Goal: Task Accomplishment & Management: Use online tool/utility

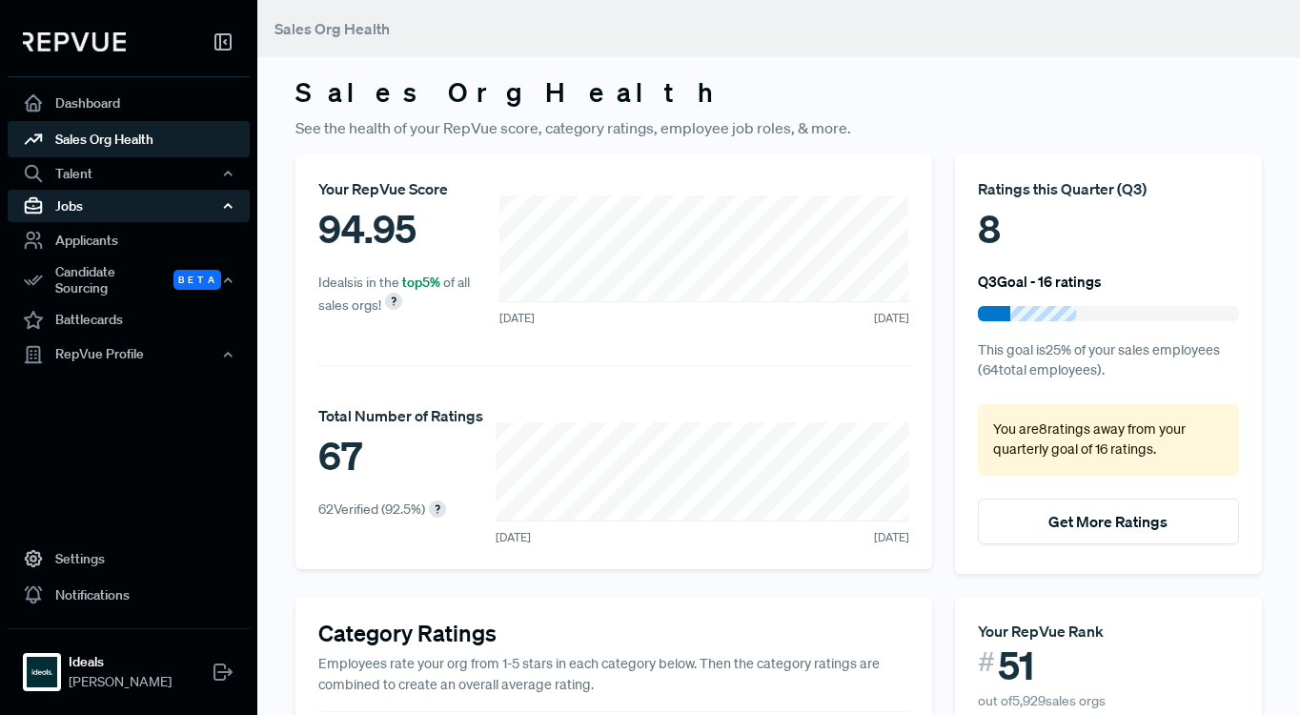
click at [77, 200] on div "Jobs" at bounding box center [129, 206] width 242 height 32
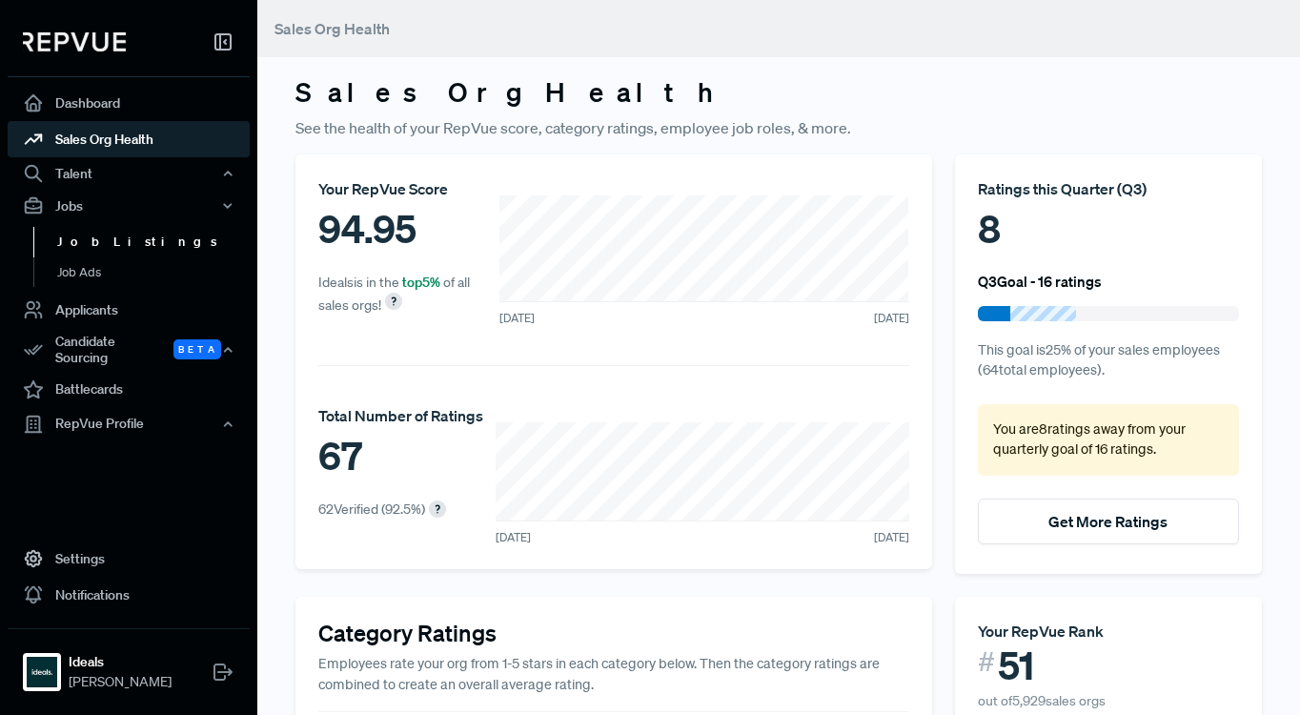
click at [84, 239] on link "Job Listings" at bounding box center [154, 242] width 242 height 31
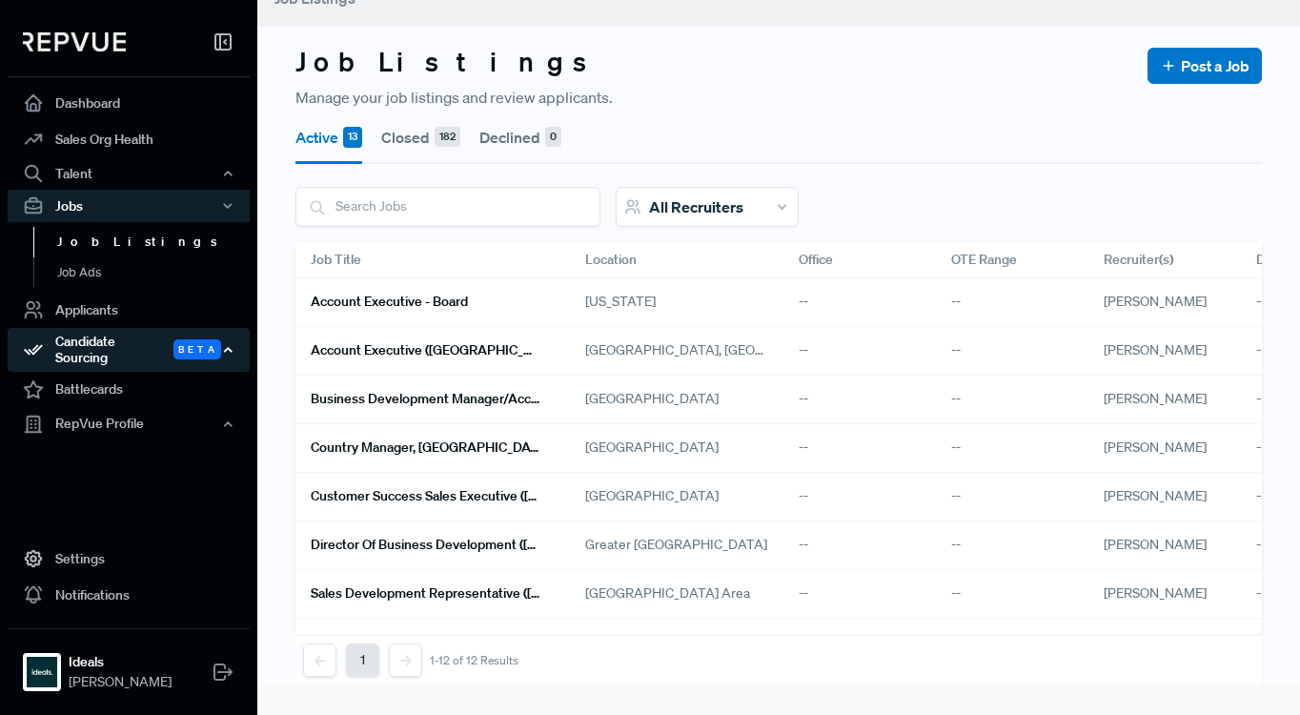
click at [92, 333] on div "Candidate Sourcing Beta" at bounding box center [129, 350] width 242 height 44
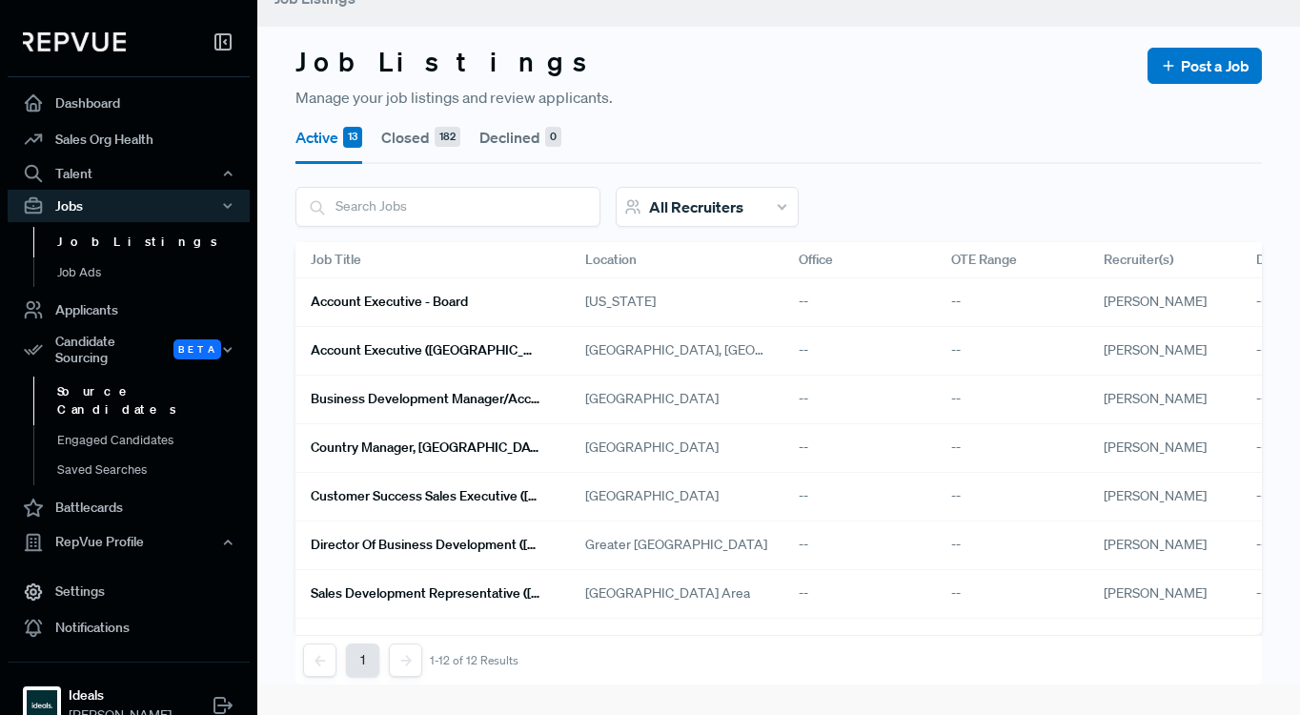
click at [92, 391] on link "Source Candidates" at bounding box center [154, 400] width 242 height 49
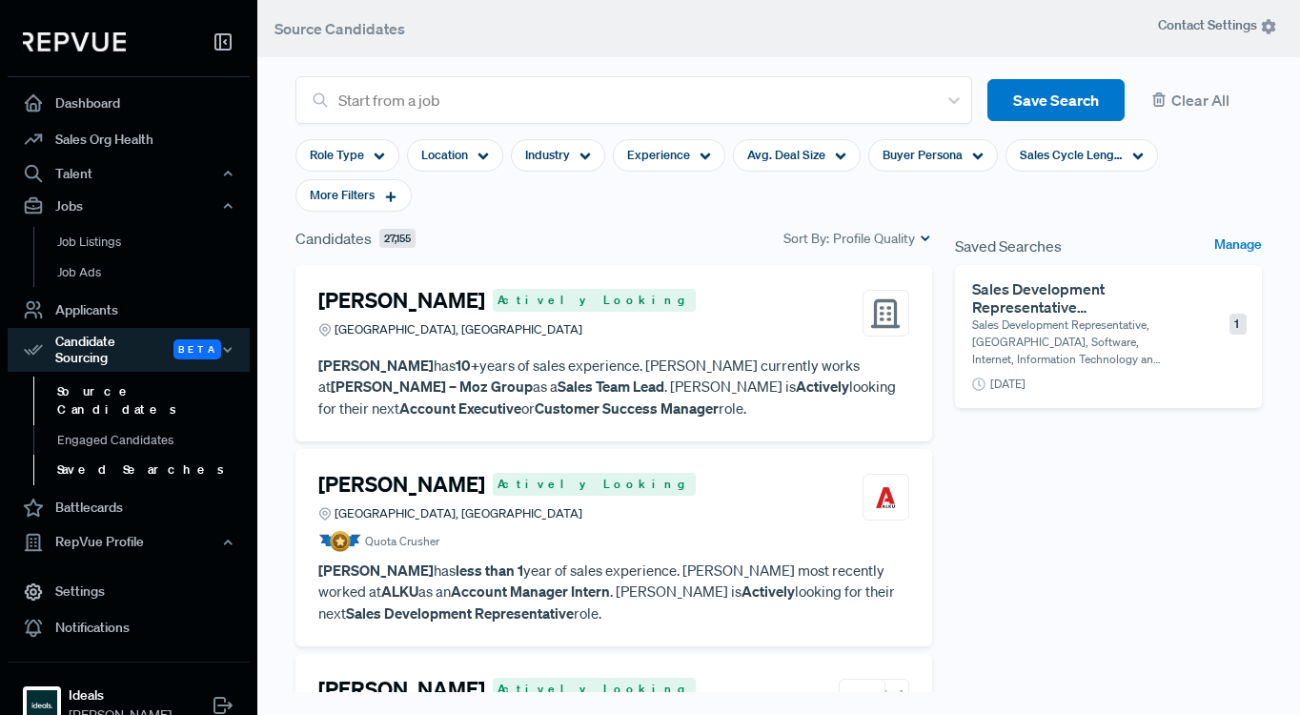
click at [115, 455] on link "Saved Searches" at bounding box center [154, 470] width 242 height 31
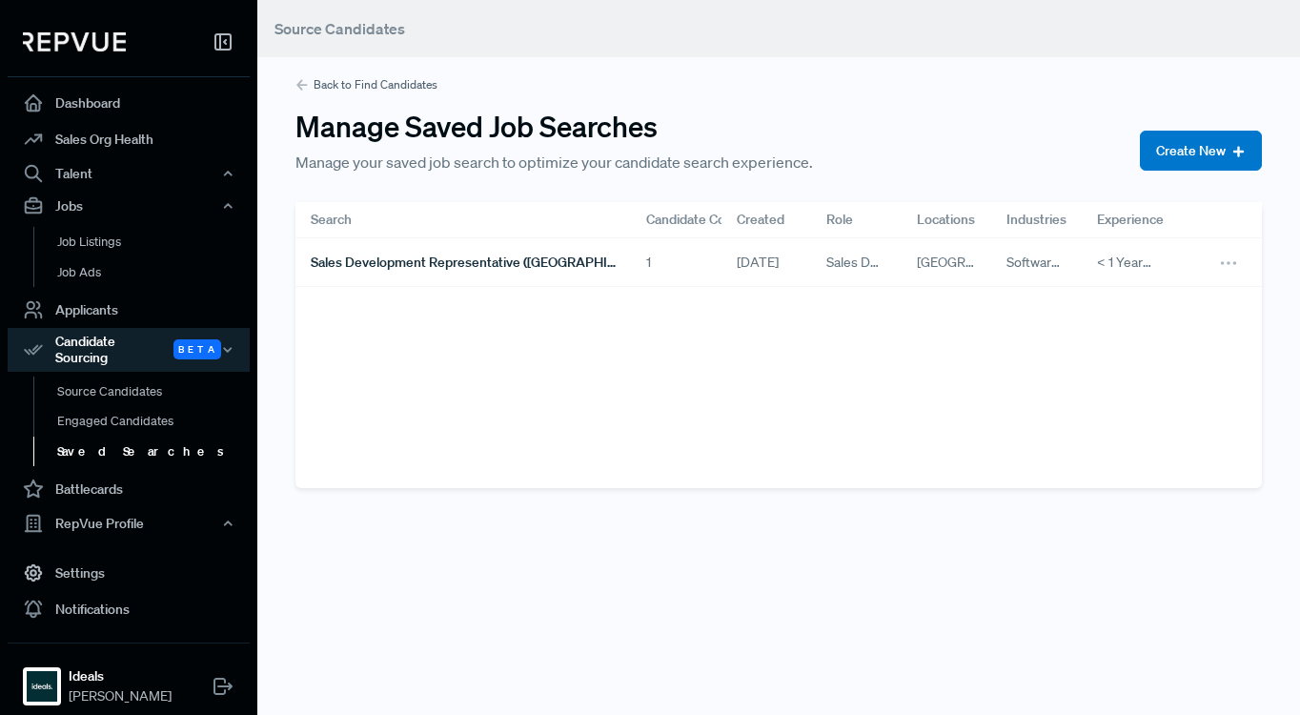
click at [106, 444] on link "Saved Searches" at bounding box center [154, 452] width 242 height 31
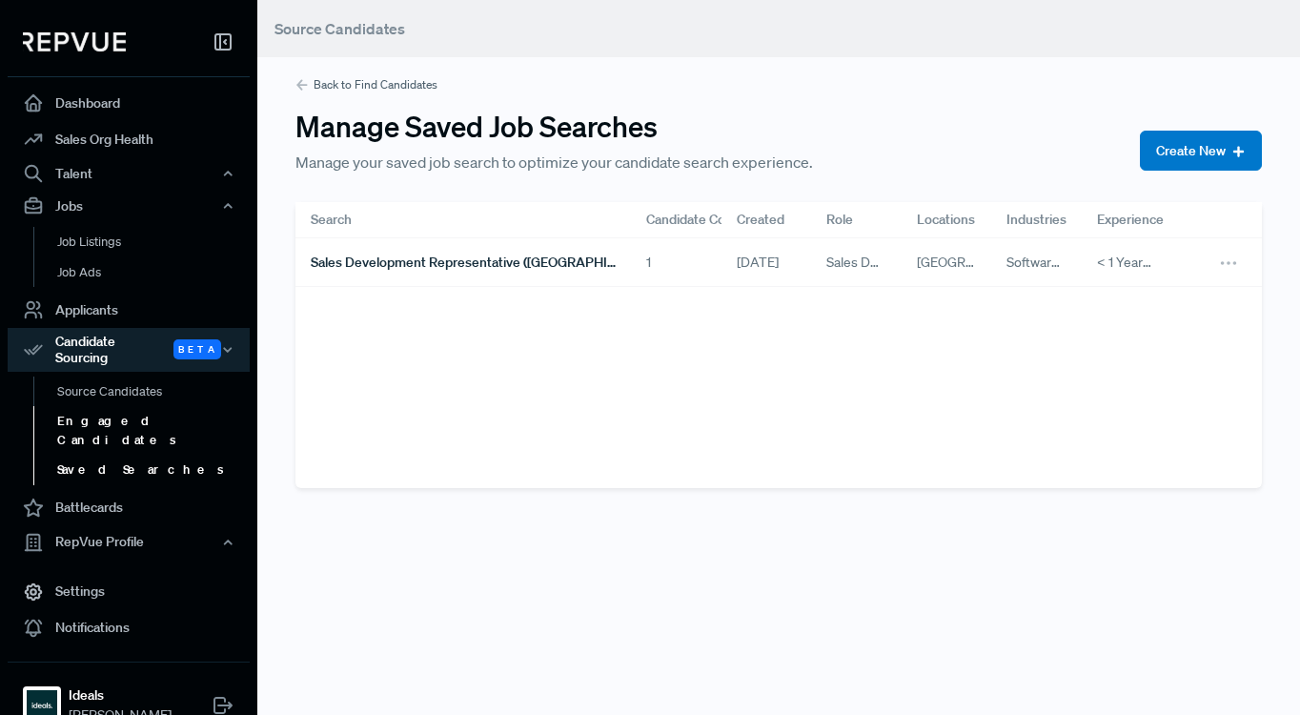
click at [110, 413] on link "Engaged Candidates" at bounding box center [154, 430] width 242 height 49
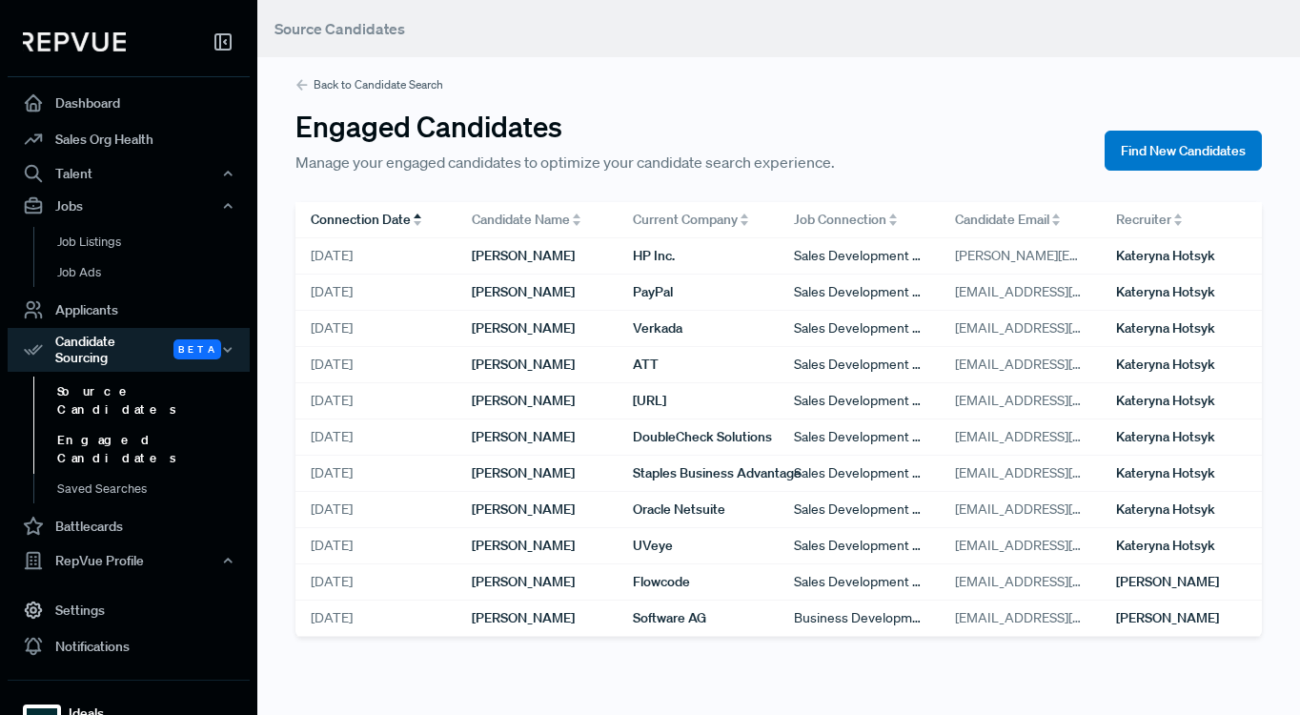
click at [109, 385] on link "Source Candidates" at bounding box center [154, 400] width 242 height 49
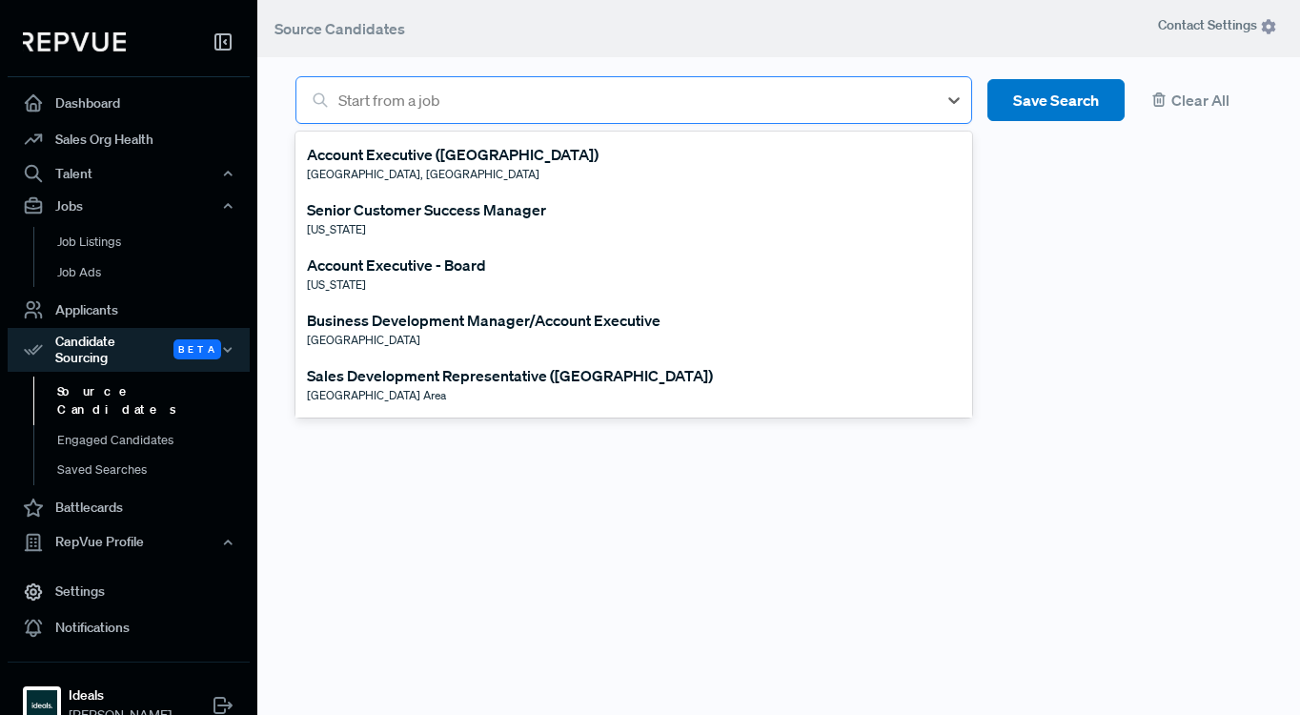
click at [436, 101] on div at bounding box center [632, 100] width 589 height 27
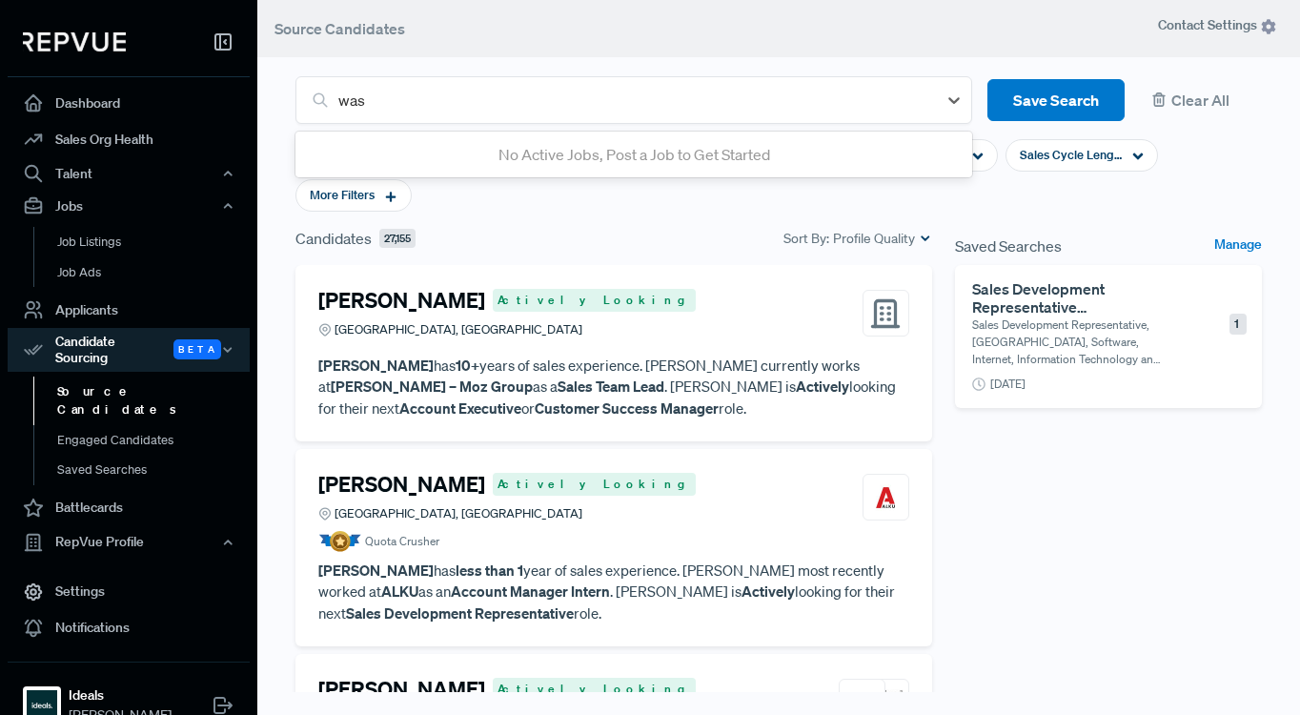
type input "was"
